Goal: Book appointment/travel/reservation

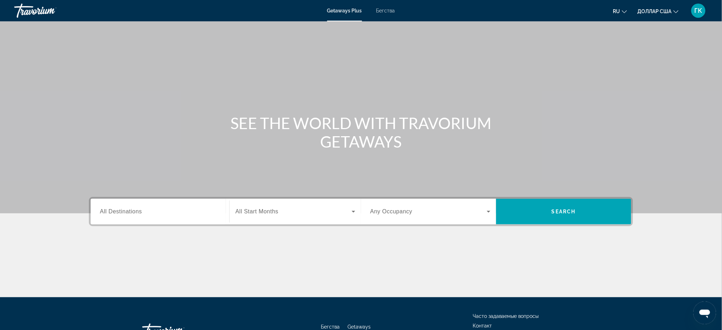
click at [144, 216] on div "Виджет поиска" at bounding box center [160, 212] width 120 height 20
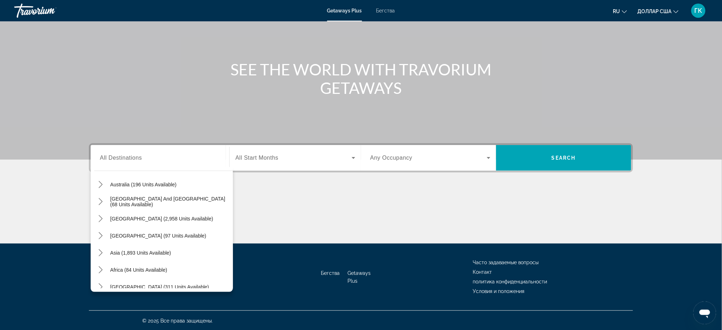
scroll to position [115, 0]
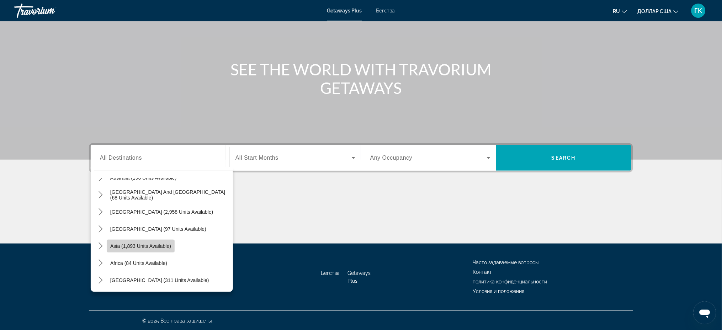
click at [145, 248] on span "Asia (1,893 units available)" at bounding box center [140, 246] width 61 height 6
type input "**********"
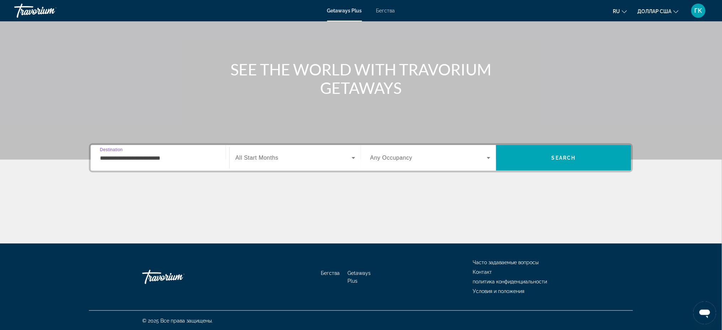
click at [310, 159] on span "Виджет поиска" at bounding box center [293, 158] width 116 height 9
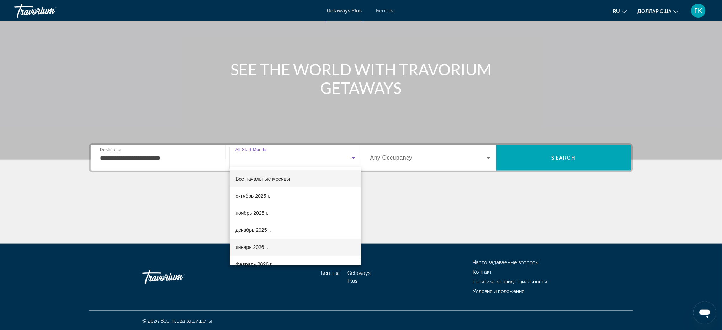
scroll to position [47, 0]
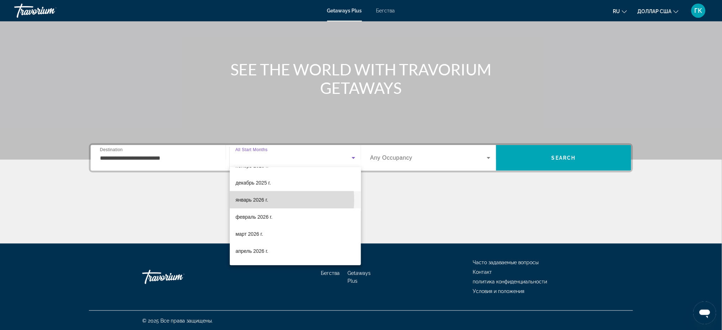
click at [268, 200] on font "январь 2026 г." at bounding box center [251, 200] width 33 height 6
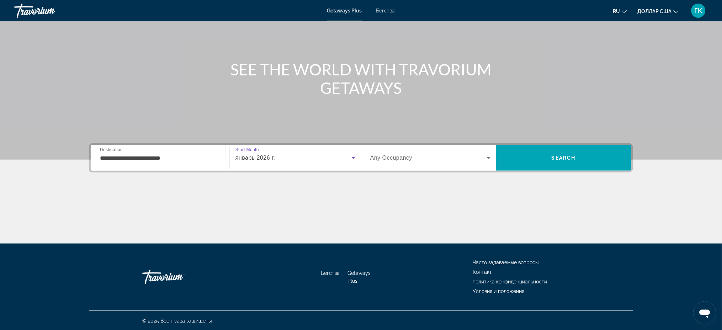
click at [475, 154] on span "Виджет поиска" at bounding box center [428, 158] width 117 height 9
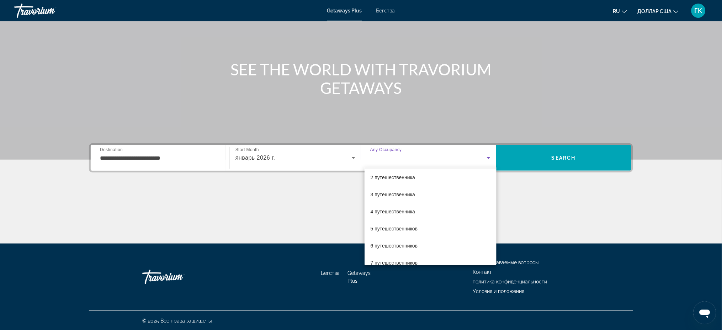
scroll to position [0, 0]
click at [394, 196] on font "2 путешественника" at bounding box center [392, 196] width 44 height 6
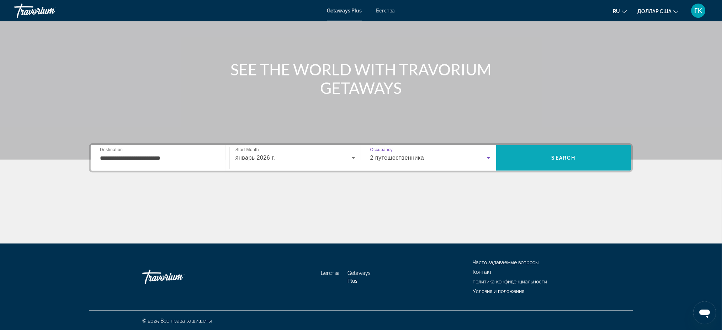
click at [582, 162] on span "Поиск" at bounding box center [563, 157] width 135 height 17
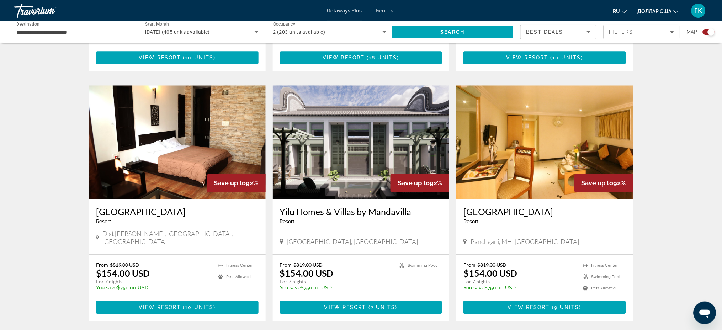
scroll to position [450, 0]
